Goal: Find specific page/section: Find specific page/section

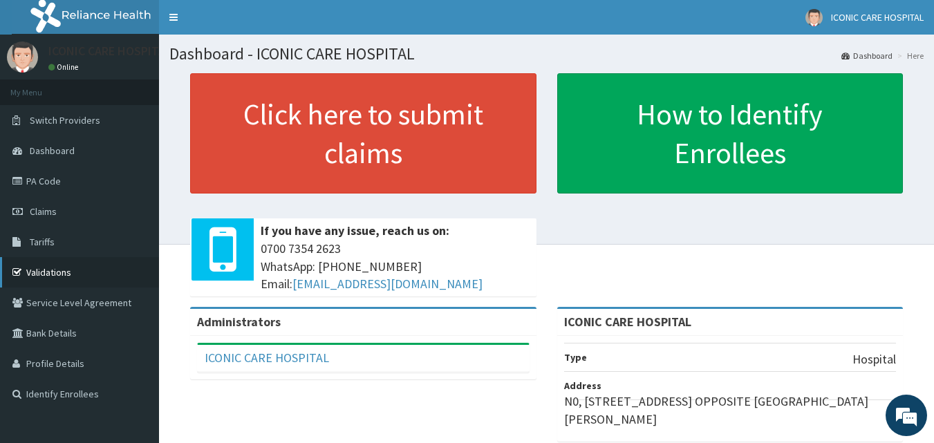
click at [50, 274] on link "Validations" at bounding box center [79, 272] width 159 height 30
